Goal: Task Accomplishment & Management: Manage account settings

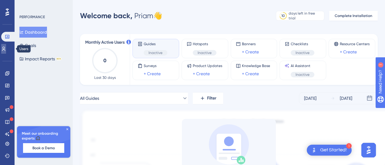
click at [6, 48] on icon at bounding box center [3, 48] width 5 height 5
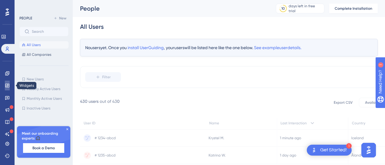
click at [7, 85] on icon at bounding box center [7, 85] width 5 height 5
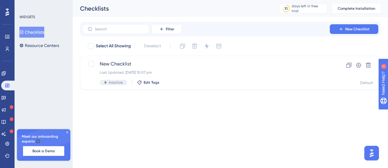
click at [31, 32] on button "Checklists" at bounding box center [31, 32] width 25 height 11
click at [370, 151] on img "Open AI Assistant Launcher" at bounding box center [371, 152] width 11 height 11
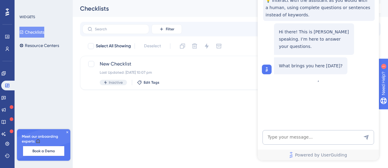
click at [253, 109] on html "Performance Users Engagement Widgets Feedback Product Updates Knowledge Base AI…" at bounding box center [194, 54] width 388 height 109
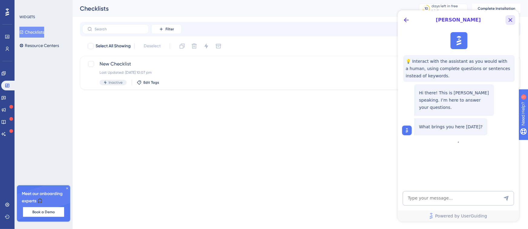
click at [387, 21] on icon "Close Button" at bounding box center [510, 19] width 7 height 7
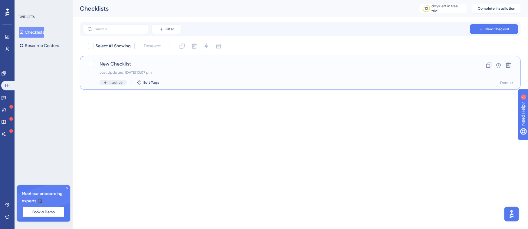
click at [190, 74] on div "Last Updated: 12 Oct 2025 10:07 pm" at bounding box center [276, 72] width 353 height 5
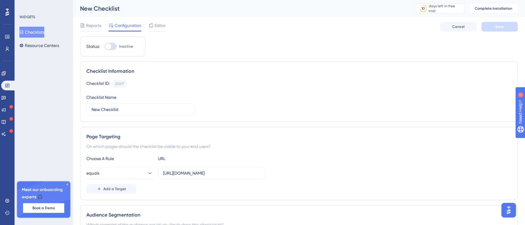
click at [110, 47] on div at bounding box center [108, 46] width 6 height 6
click at [104, 47] on input "Inactive" at bounding box center [104, 46] width 0 height 0
checkbox input "false"
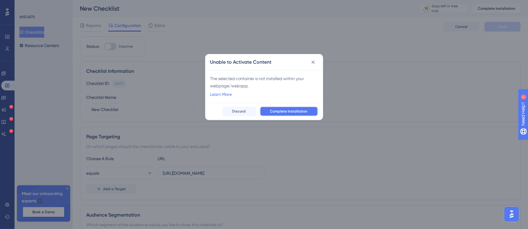
click at [303, 109] on span "Complete Installation" at bounding box center [289, 111] width 38 height 5
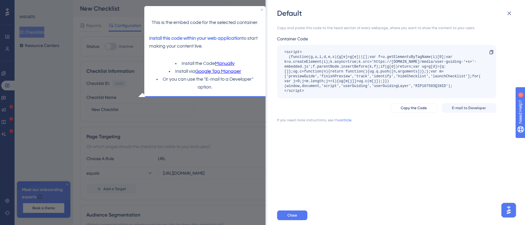
click at [244, 111] on div "Default Copy and paste this code to the head section of every webpage, where yo…" at bounding box center [262, 112] width 525 height 225
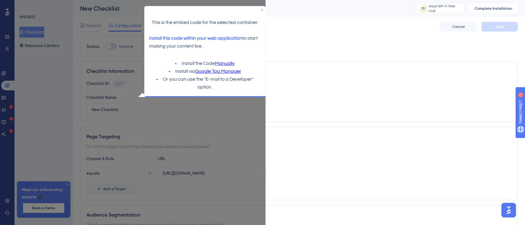
click at [259, 11] on p at bounding box center [204, 15] width 111 height 8
click at [261, 9] on icon "Close Preview" at bounding box center [261, 9] width 2 height 2
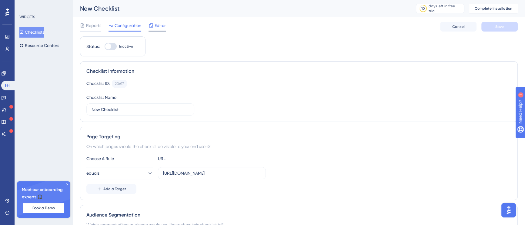
click at [162, 26] on span "Editor" at bounding box center [159, 25] width 11 height 7
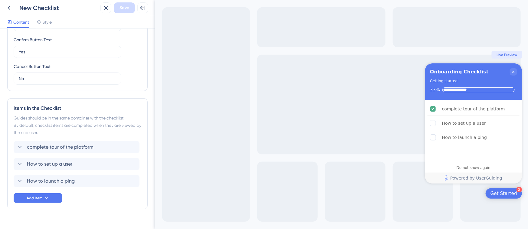
scroll to position [191, 0]
click at [387, 56] on span "Live Preview" at bounding box center [507, 54] width 21 height 5
click at [41, 21] on icon at bounding box center [39, 22] width 4 height 4
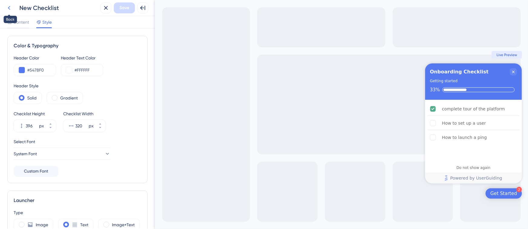
click at [8, 10] on icon at bounding box center [8, 7] width 7 height 7
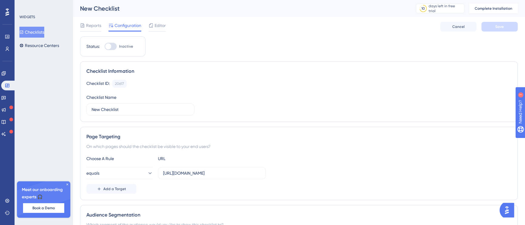
click at [6, 12] on icon at bounding box center [7, 12] width 4 height 8
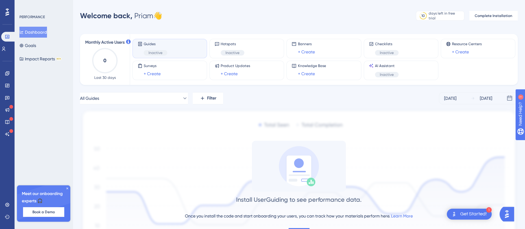
click at [157, 51] on span "Inactive" at bounding box center [155, 52] width 14 height 5
click at [5, 71] on icon at bounding box center [7, 73] width 5 height 5
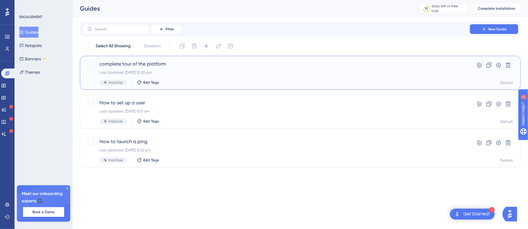
click at [149, 69] on div "complete tour of the platform Last Updated: 12 Oct 2025 10:20 pm Inactive Edit …" at bounding box center [276, 72] width 353 height 25
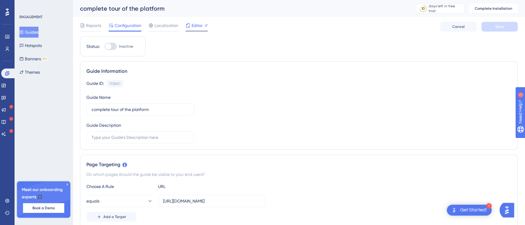
click at [197, 25] on span "Editor" at bounding box center [196, 25] width 11 height 7
